Goal: Information Seeking & Learning: Understand process/instructions

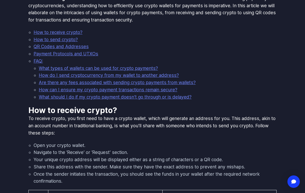
scroll to position [94, 0]
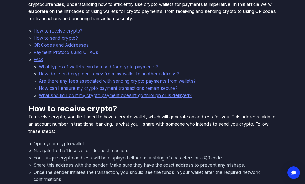
scroll to position [95, 0]
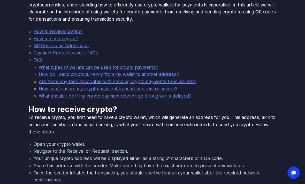
click at [169, 75] on link "How do I send cryptocurrency from my wallet to another address?" at bounding box center [109, 74] width 140 height 5
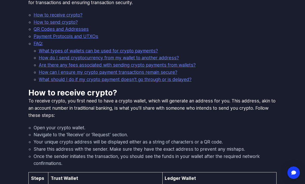
click at [169, 58] on link "How do I send cryptocurrency from my wallet to another address?" at bounding box center [109, 57] width 140 height 5
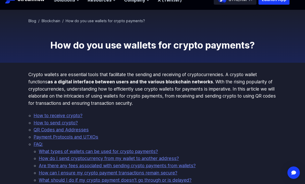
scroll to position [0, 0]
